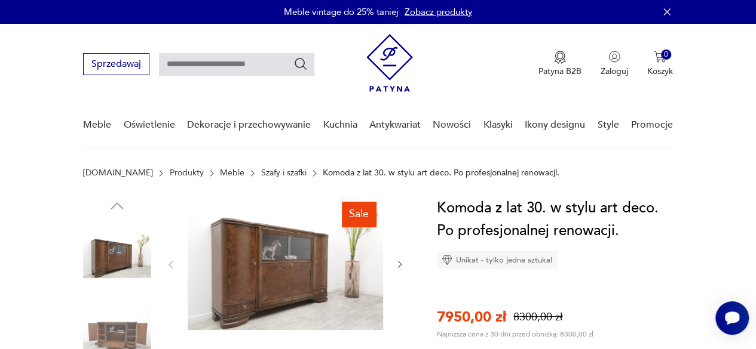
click at [128, 333] on img at bounding box center [117, 331] width 68 height 68
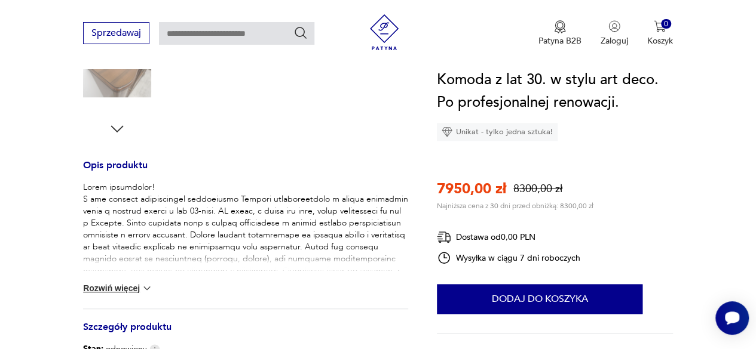
scroll to position [406, 0]
click at [151, 284] on img at bounding box center [147, 288] width 12 height 12
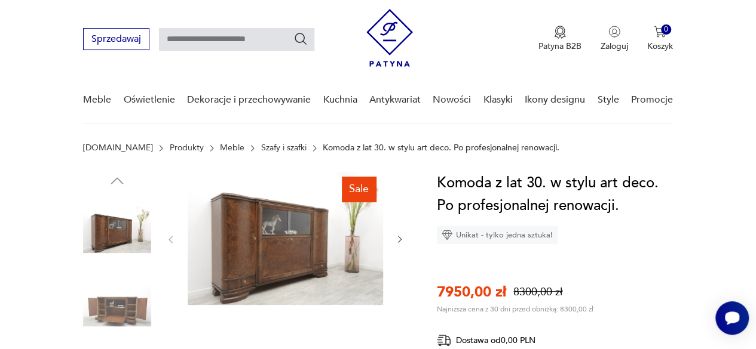
scroll to position [24, 0]
